Goal: Information Seeking & Learning: Learn about a topic

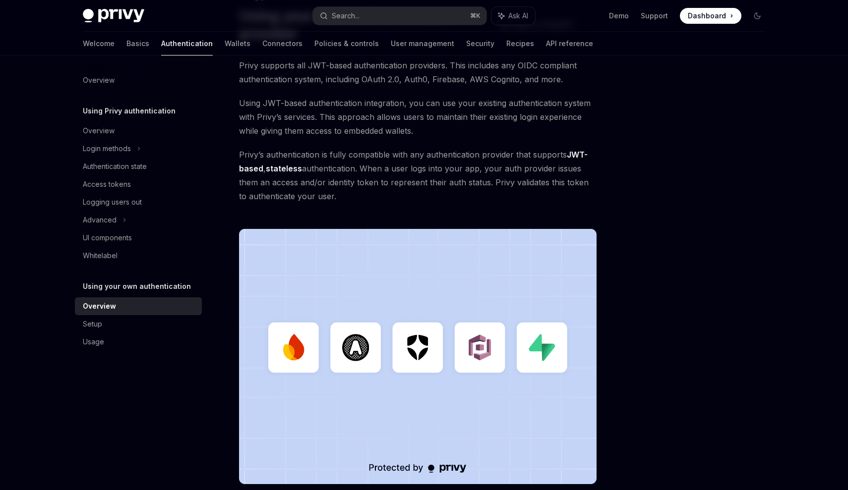
scroll to position [241, 0]
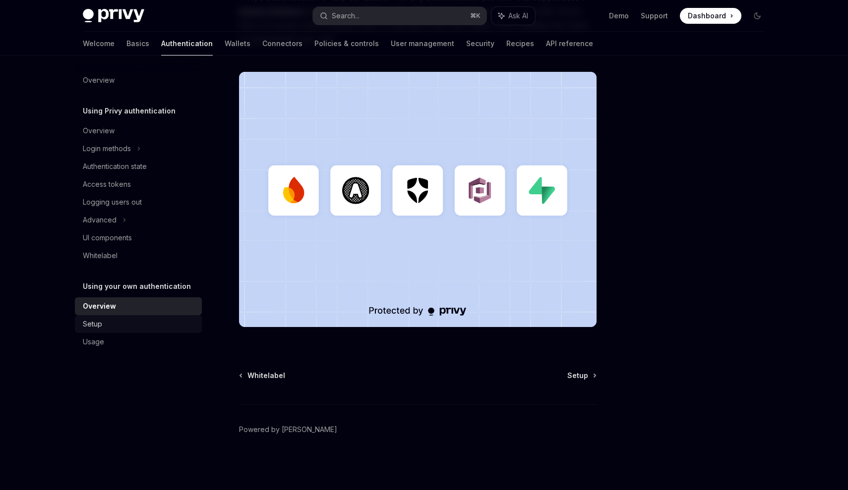
click at [136, 332] on link "Setup" at bounding box center [138, 324] width 127 height 18
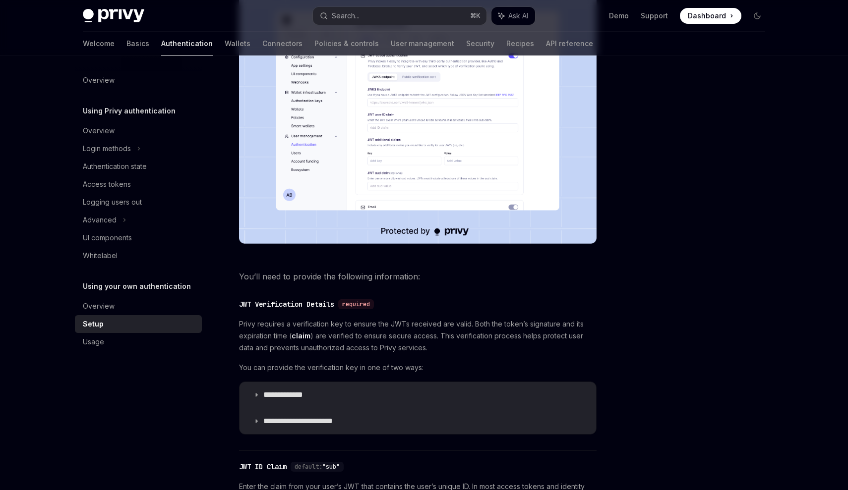
scroll to position [303, 0]
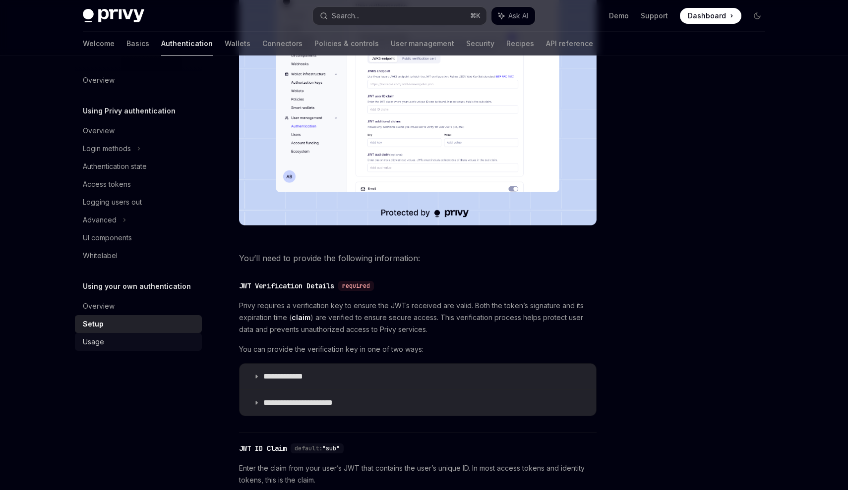
click at [154, 344] on div "Usage" at bounding box center [139, 342] width 113 height 12
type textarea "*"
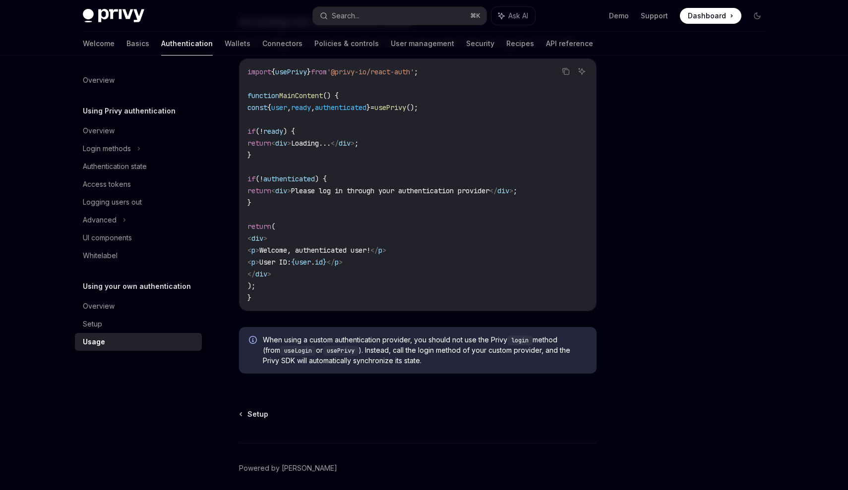
scroll to position [2037, 0]
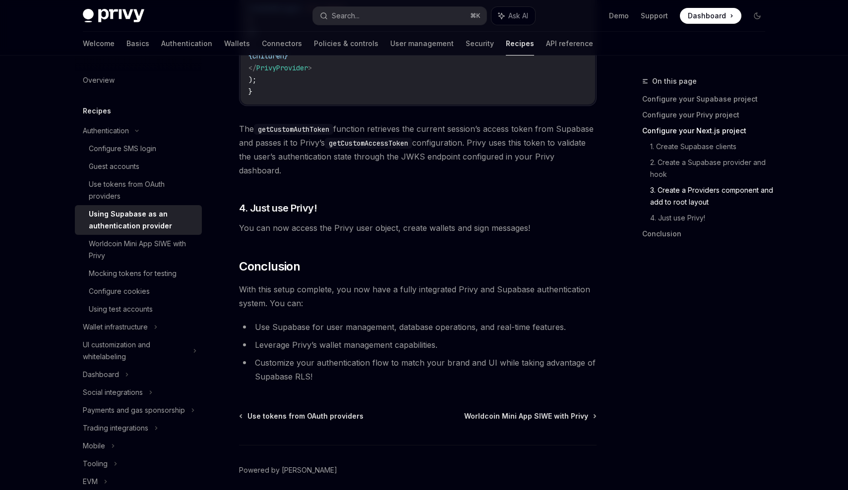
scroll to position [2496, 0]
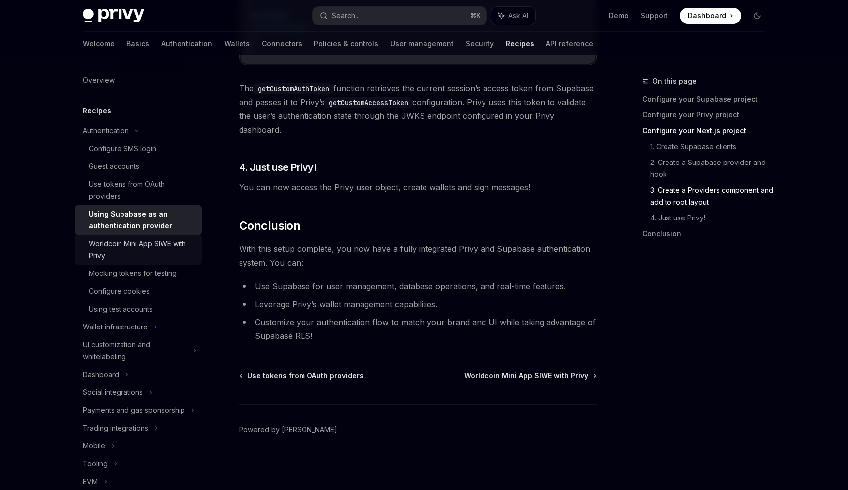
click at [167, 256] on div "Worldcoin Mini App SIWE with Privy" at bounding box center [142, 250] width 107 height 24
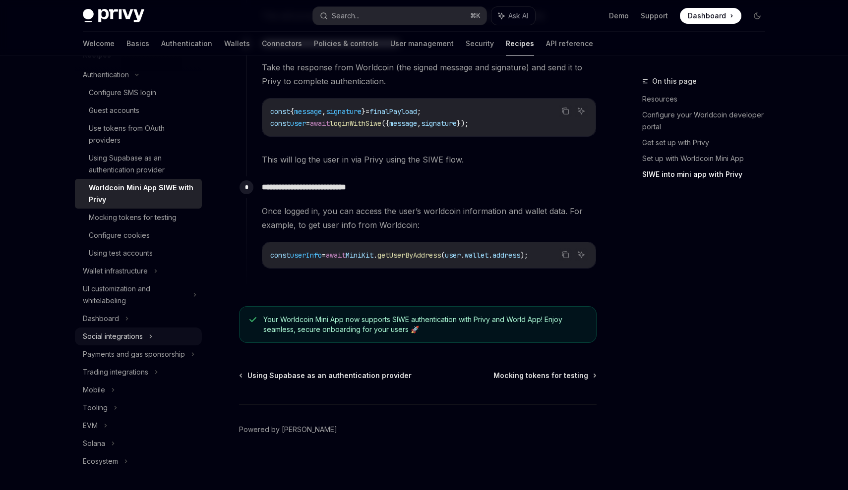
scroll to position [56, 0]
click at [224, 50] on link "Wallets" at bounding box center [237, 44] width 26 height 24
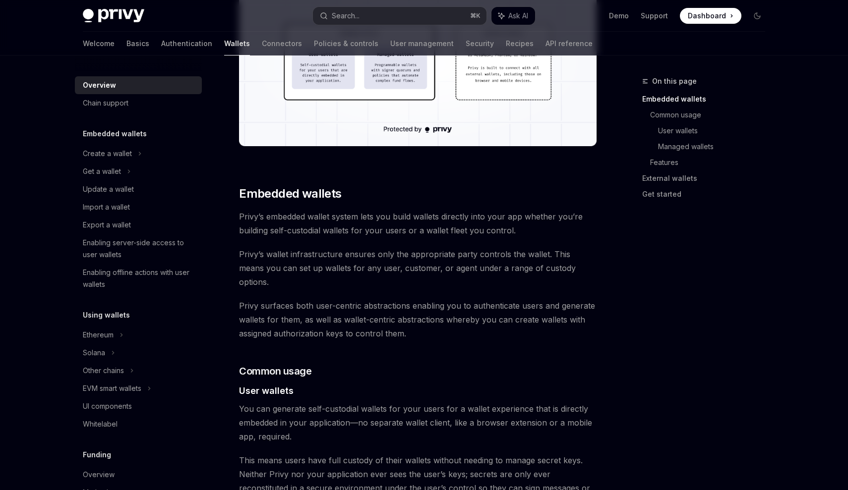
scroll to position [401, 0]
click at [119, 149] on div "Create a wallet" at bounding box center [107, 154] width 49 height 12
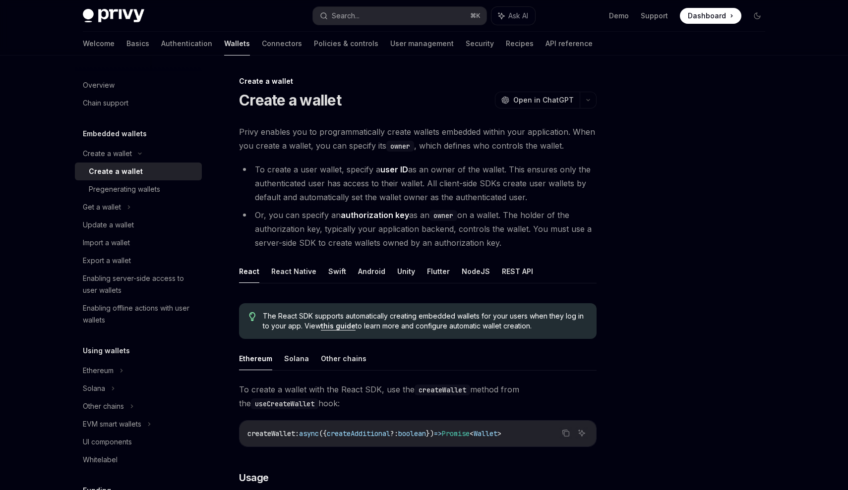
click at [136, 171] on div "Create a wallet" at bounding box center [116, 172] width 54 height 12
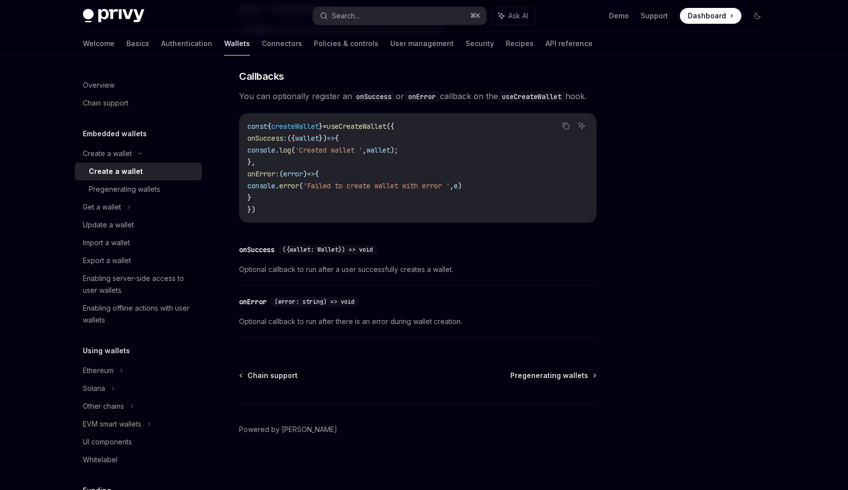
scroll to position [695, 0]
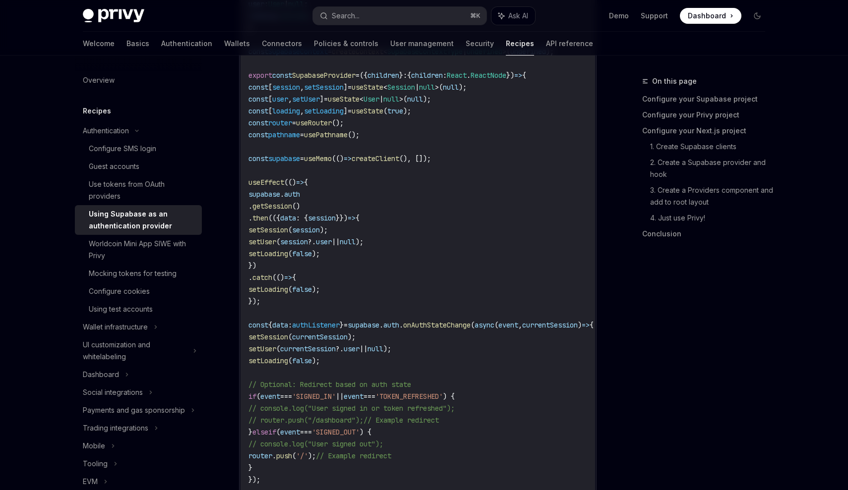
type textarea "*"
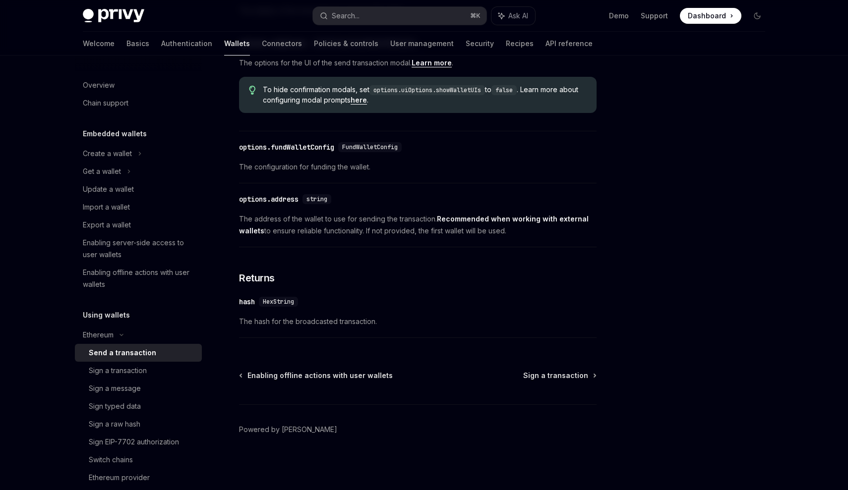
scroll to position [525, 0]
click at [150, 370] on div "Sign a transaction" at bounding box center [142, 371] width 107 height 12
click at [113, 375] on div "Sign a transaction" at bounding box center [118, 371] width 58 height 12
click at [123, 396] on link "Sign a message" at bounding box center [138, 389] width 127 height 18
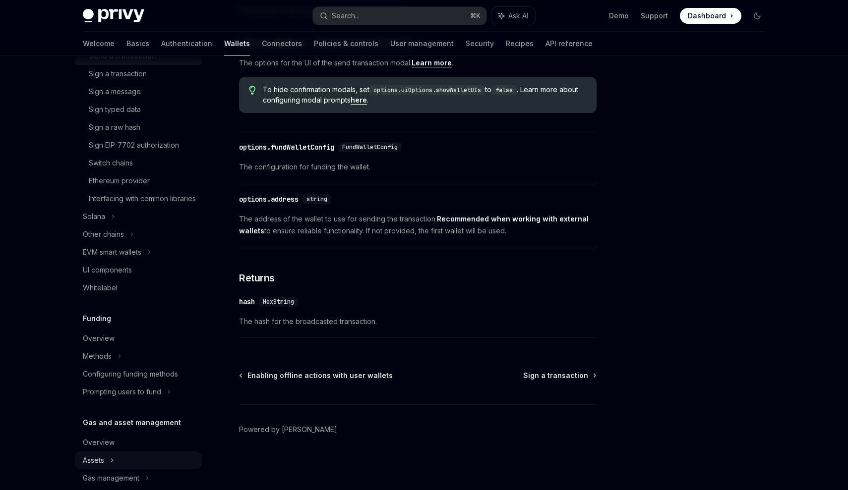
scroll to position [111, 0]
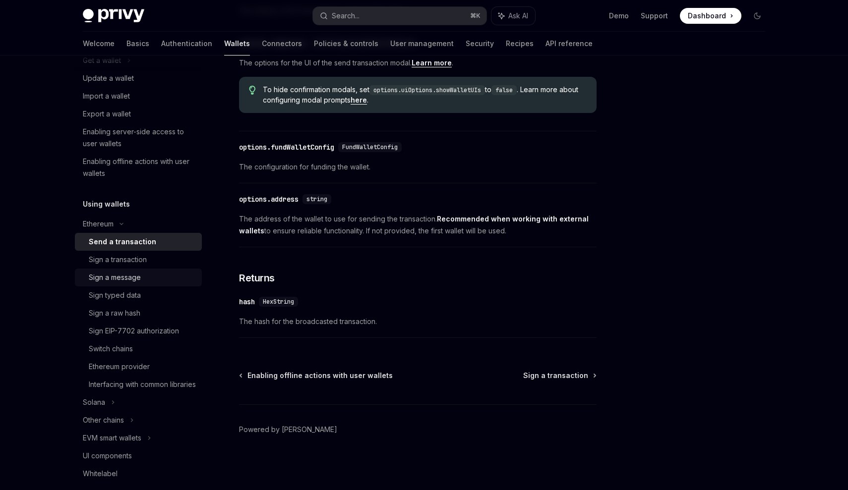
click at [115, 277] on div "Sign a message" at bounding box center [115, 278] width 52 height 12
click at [135, 147] on div "Enabling server-side access to user wallets" at bounding box center [139, 138] width 113 height 24
click at [135, 175] on div "Enabling offline actions with user wallets" at bounding box center [139, 168] width 113 height 24
click at [130, 82] on div "Update a wallet" at bounding box center [108, 78] width 51 height 12
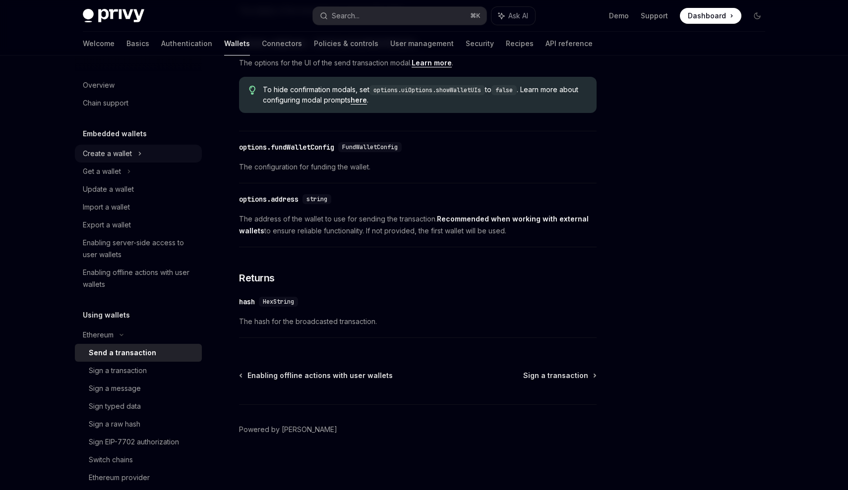
scroll to position [0, 0]
click at [129, 149] on div "Create a wallet" at bounding box center [107, 154] width 49 height 12
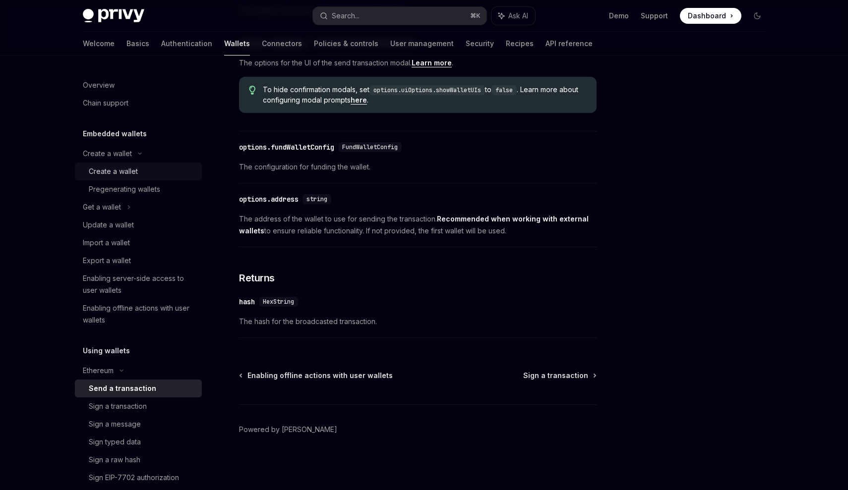
click at [121, 170] on div "Create a wallet" at bounding box center [113, 172] width 49 height 12
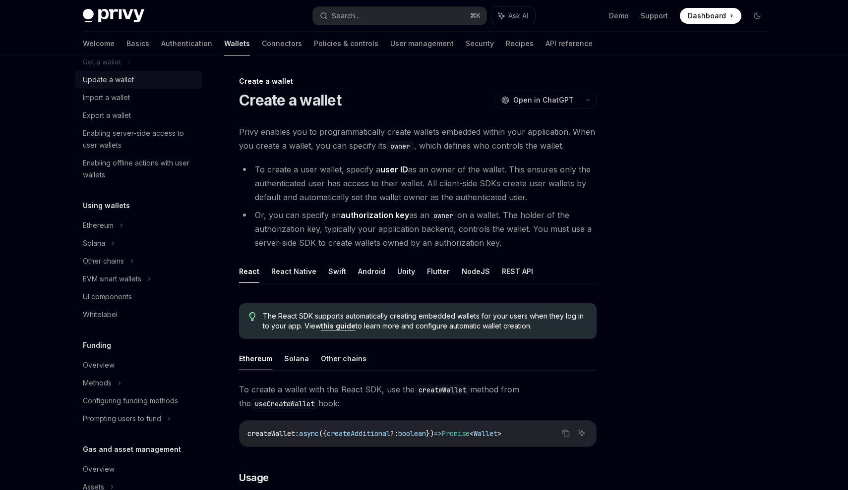
scroll to position [162, 0]
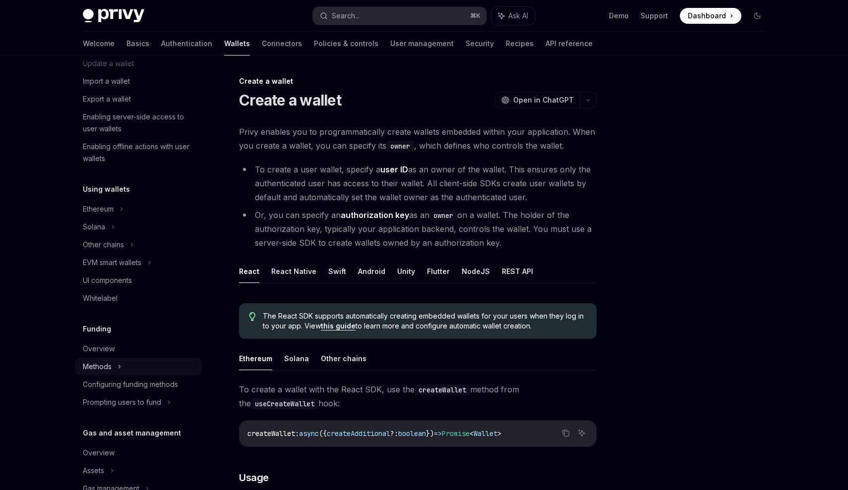
click at [115, 55] on div "Methods" at bounding box center [138, 46] width 127 height 18
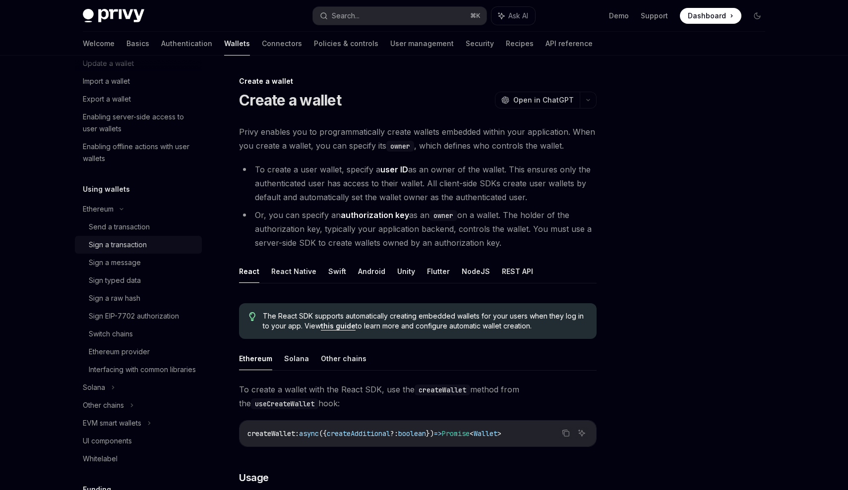
click at [150, 246] on div "Sign a transaction" at bounding box center [142, 245] width 107 height 12
click at [125, 243] on div "Sign a transaction" at bounding box center [118, 245] width 58 height 12
click at [120, 261] on div "Sign a message" at bounding box center [115, 263] width 52 height 12
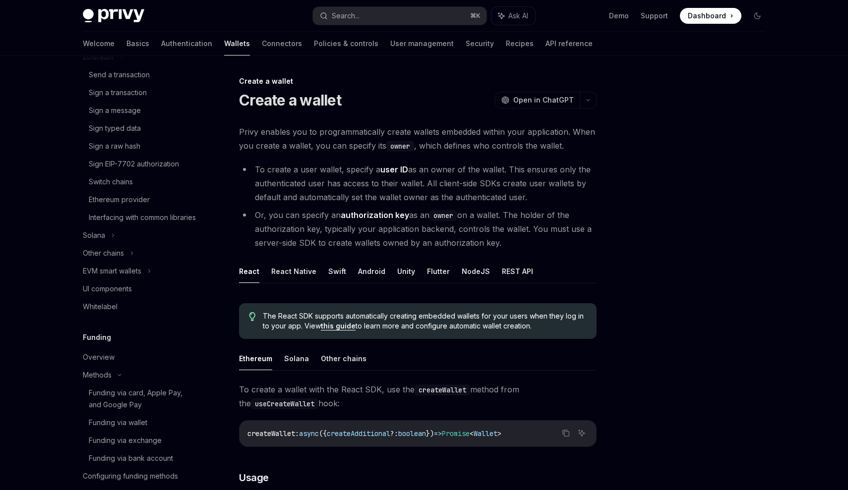
scroll to position [323, 0]
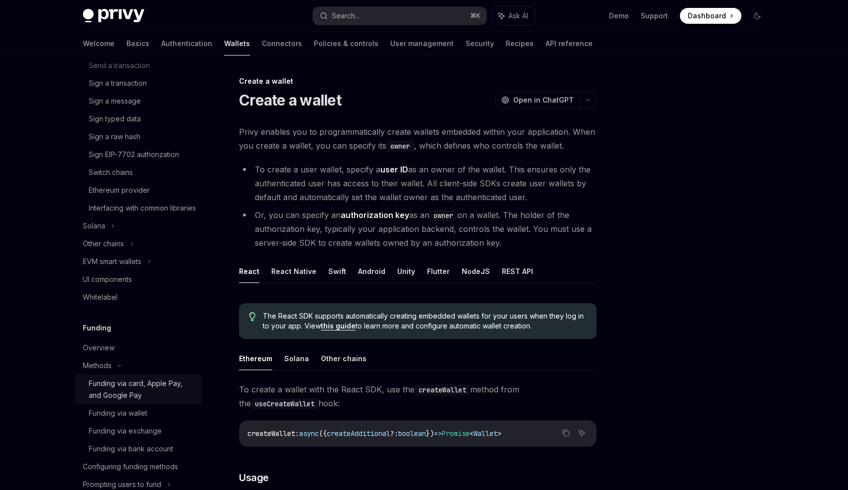
click at [106, 394] on div "Funding via card, Apple Pay, and Google Pay" at bounding box center [142, 390] width 107 height 24
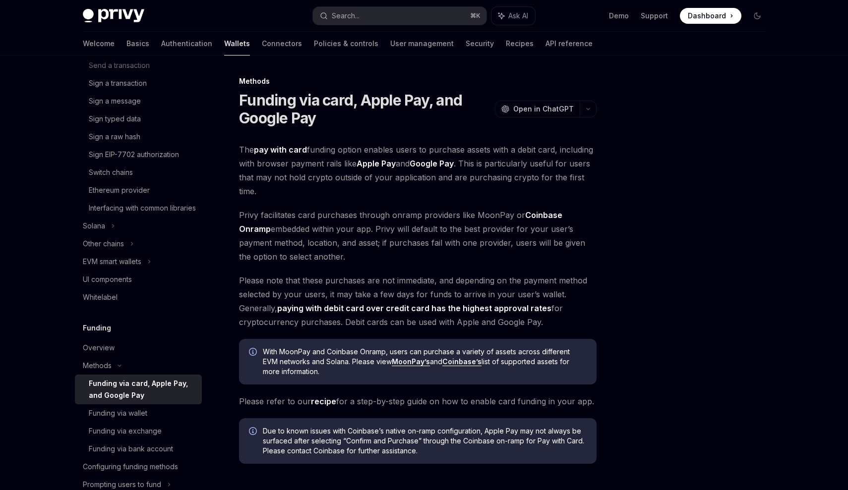
scroll to position [121, 0]
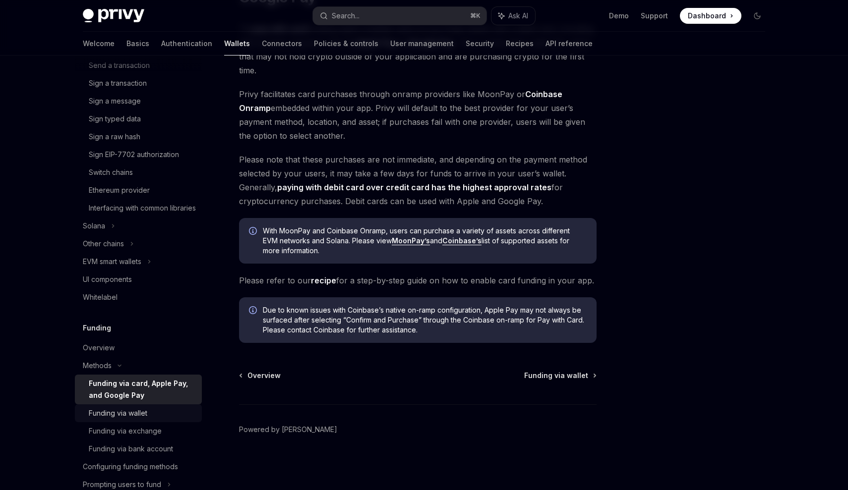
click at [143, 419] on div "Funding via wallet" at bounding box center [118, 413] width 58 height 12
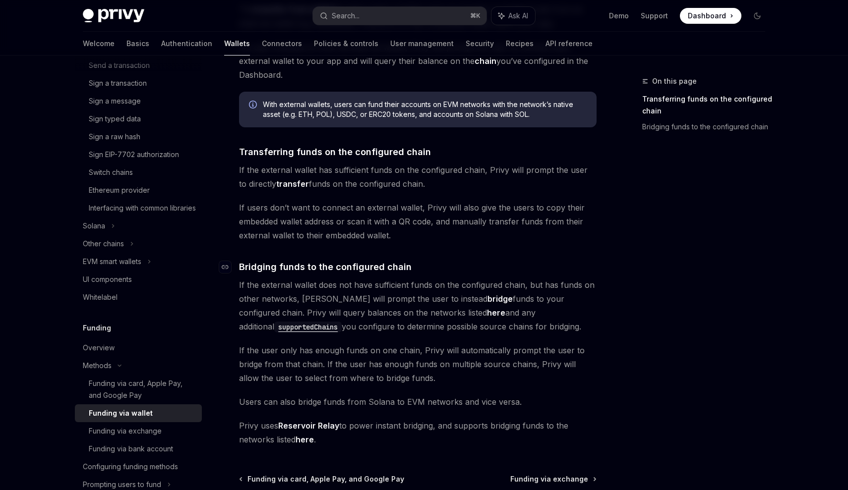
scroll to position [226, 0]
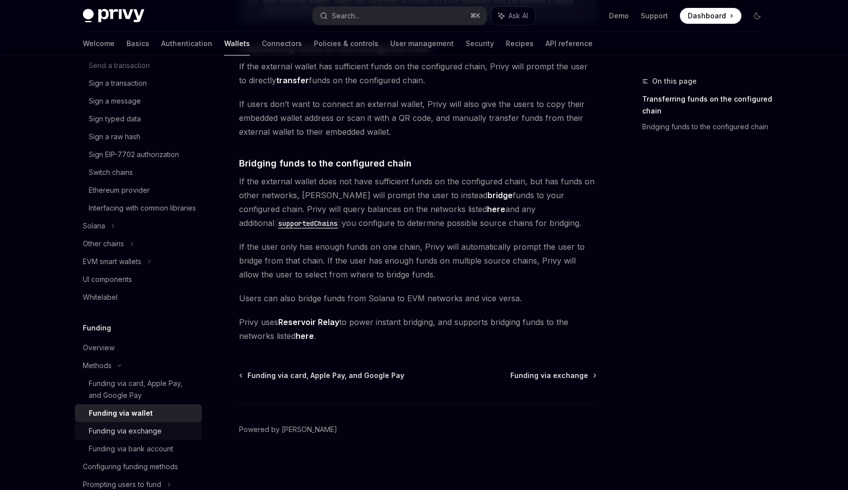
click at [150, 437] on div "Funding via exchange" at bounding box center [125, 431] width 73 height 12
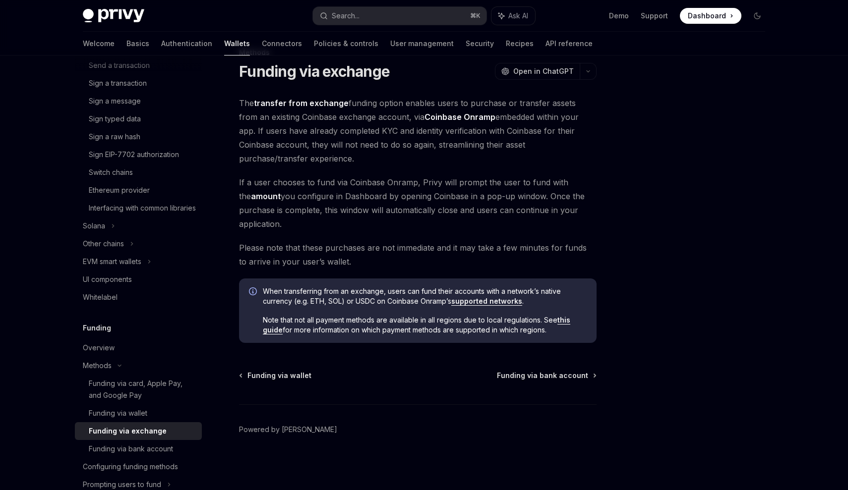
scroll to position [29, 0]
click at [154, 455] on div "Funding via bank account" at bounding box center [131, 449] width 84 height 12
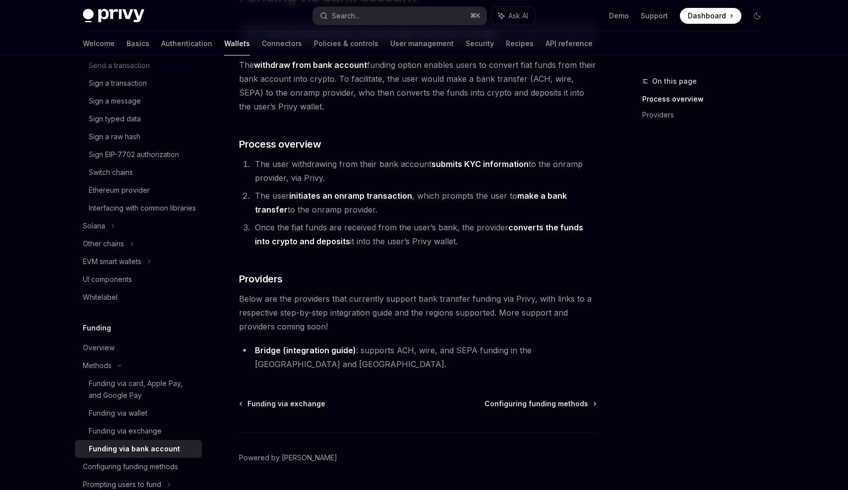
scroll to position [118, 0]
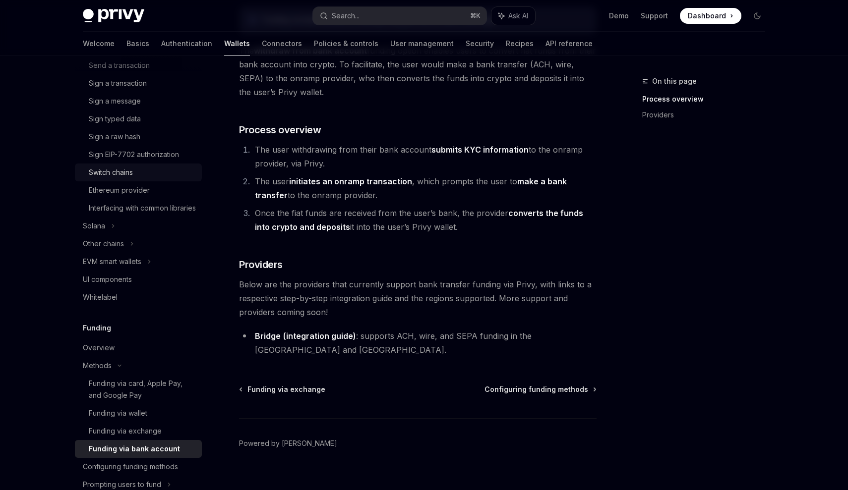
click at [136, 180] on link "Switch chains" at bounding box center [138, 173] width 127 height 18
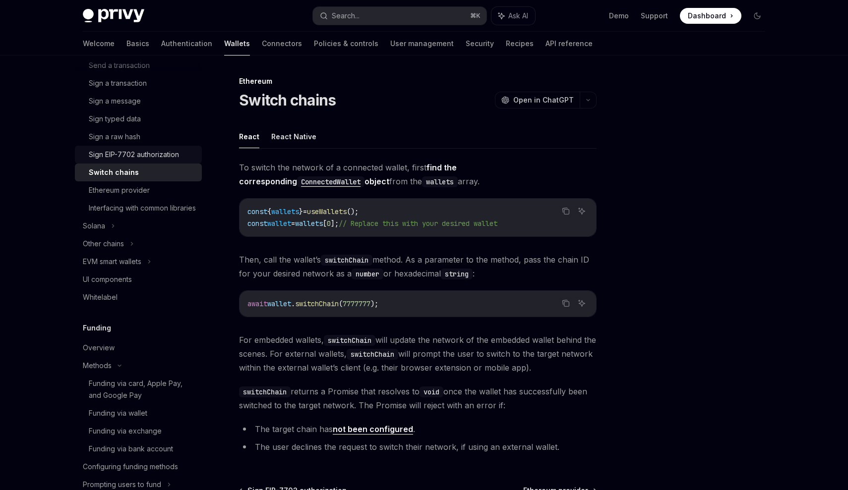
click at [143, 158] on div "Sign EIP-7702 authorization" at bounding box center [134, 155] width 90 height 12
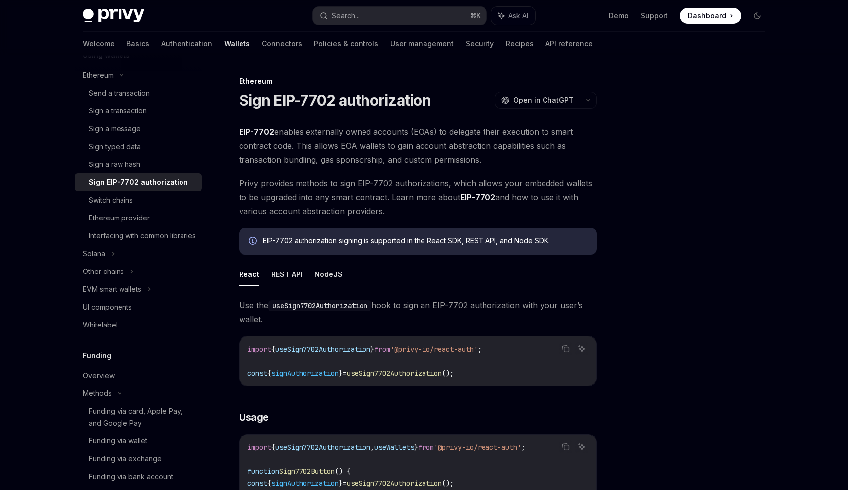
scroll to position [293, 0]
click at [138, 128] on div "Sign a message" at bounding box center [115, 131] width 52 height 12
type textarea "*"
